Goal: Task Accomplishment & Management: Complete application form

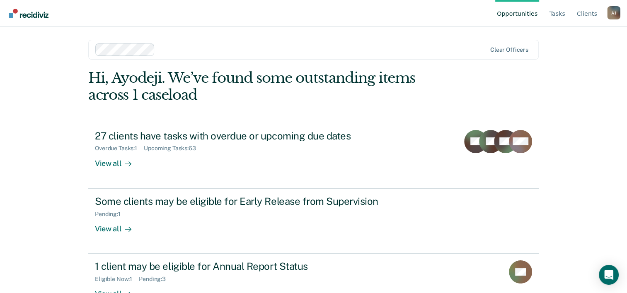
scroll to position [25, 0]
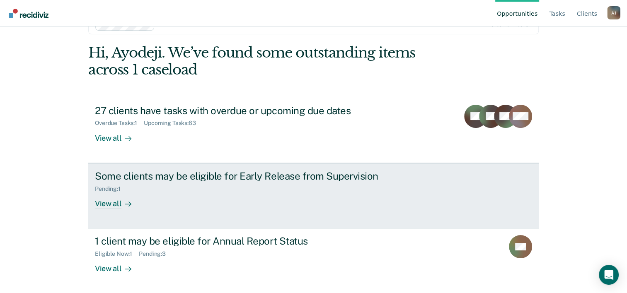
click at [111, 196] on div "View all" at bounding box center [118, 200] width 46 height 16
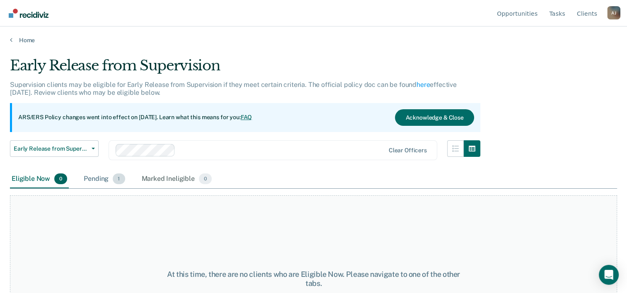
click at [95, 179] on div "Pending 1" at bounding box center [104, 179] width 44 height 18
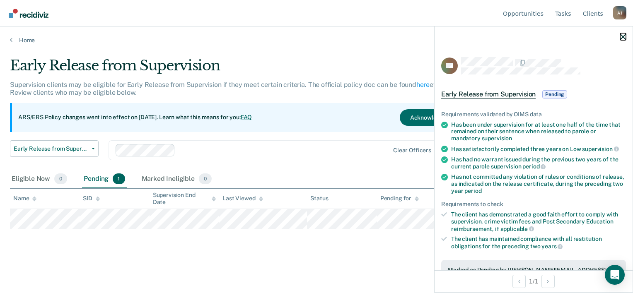
click at [621, 37] on icon "button" at bounding box center [623, 37] width 6 height 6
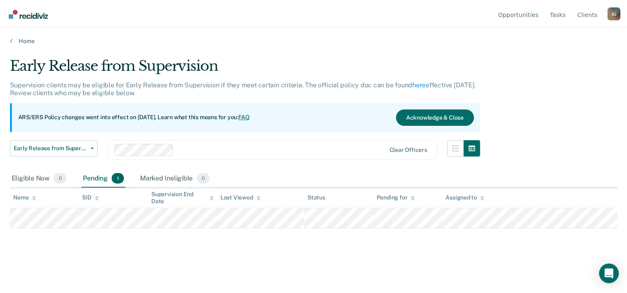
scroll to position [25, 0]
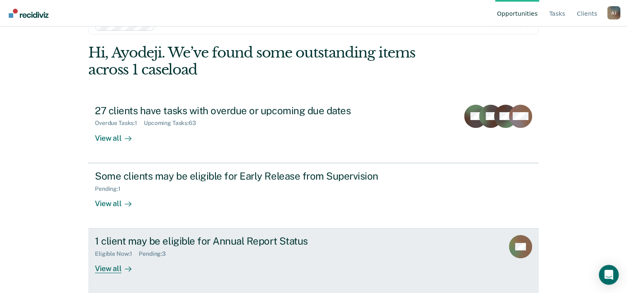
click at [119, 244] on div "1 client may be eligible for Annual Report Status" at bounding box center [240, 241] width 291 height 12
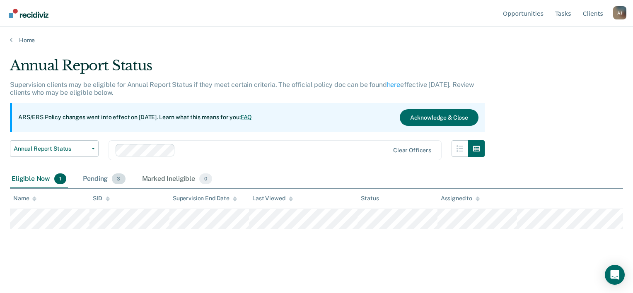
click at [108, 181] on div "Pending 3" at bounding box center [104, 179] width 46 height 18
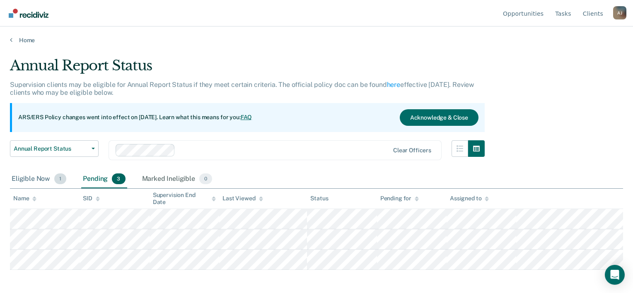
click at [37, 179] on div "Eligible Now 1" at bounding box center [39, 179] width 58 height 18
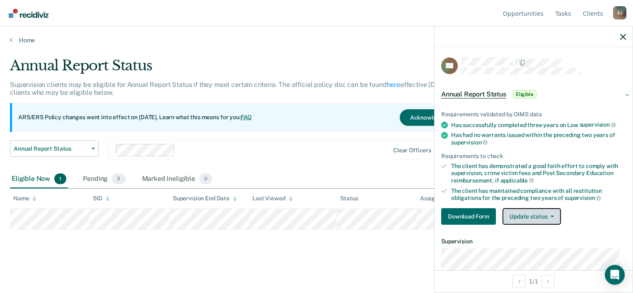
click at [548, 220] on button "Update status" at bounding box center [531, 216] width 58 height 17
click at [623, 36] on icon "button" at bounding box center [623, 37] width 6 height 6
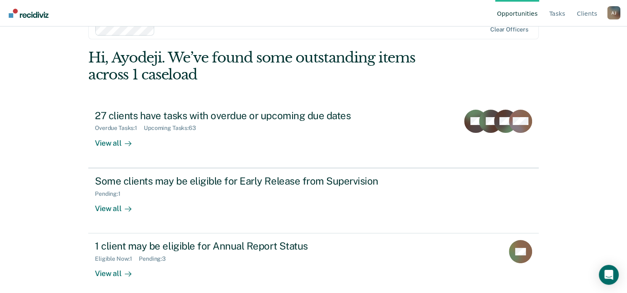
scroll to position [25, 0]
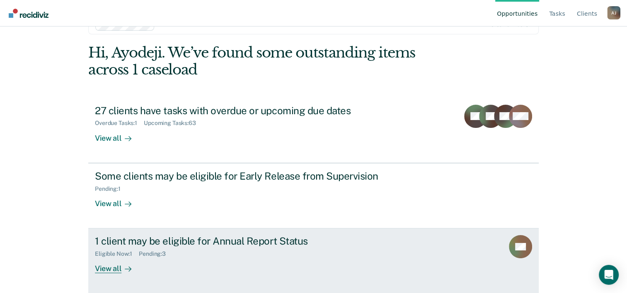
click at [110, 268] on div "View all" at bounding box center [118, 266] width 46 height 16
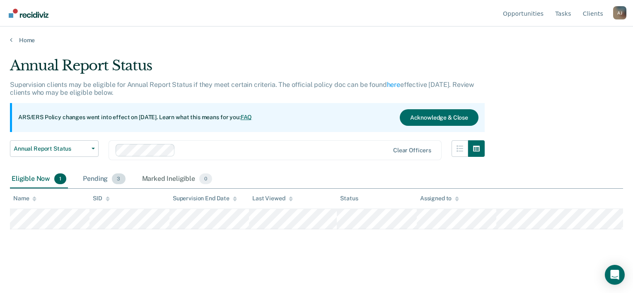
click at [101, 179] on div "Pending 3" at bounding box center [104, 179] width 46 height 18
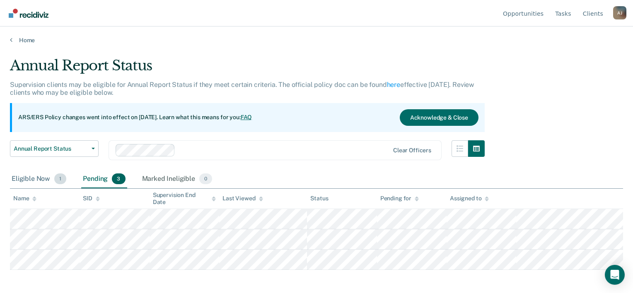
click at [40, 176] on div "Eligible Now 1" at bounding box center [39, 179] width 58 height 18
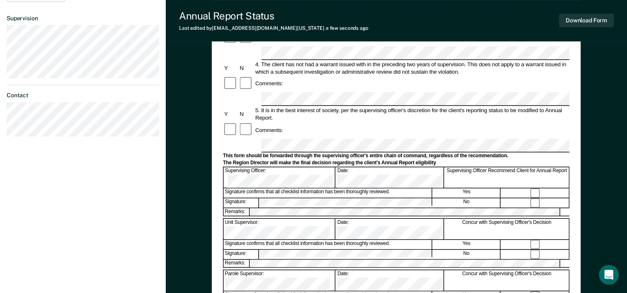
scroll to position [231, 0]
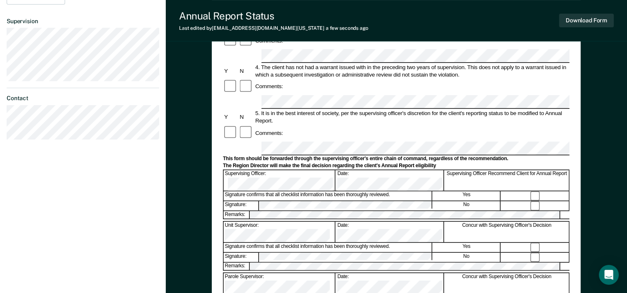
click at [87, 210] on div "Ayodeji Jegede A J Profile How it works Log Out Back RC Annual Report Status El…" at bounding box center [83, 57] width 166 height 576
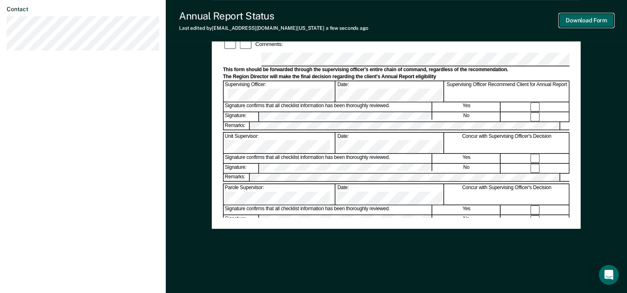
click at [574, 22] on button "Download Form" at bounding box center [586, 21] width 55 height 14
